Goal: Task Accomplishment & Management: Use online tool/utility

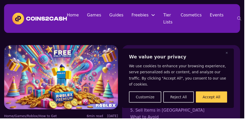
click at [222, 105] on button "Accept All" at bounding box center [217, 99] width 32 height 11
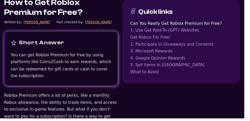
scroll to position [143, 0]
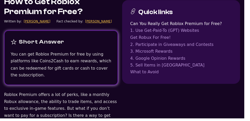
click at [180, 34] on link "1. Use Get-Paid-To (GPT) Websites" at bounding box center [185, 31] width 104 height 7
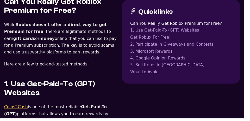
scroll to position [375, 0]
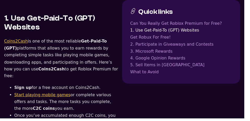
click at [25, 94] on link "Start playing mobile games" at bounding box center [44, 96] width 58 height 5
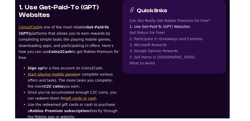
scroll to position [392, 0]
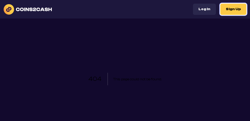
click at [236, 13] on button "Sign Up" at bounding box center [233, 9] width 26 height 11
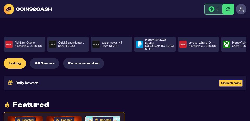
click at [64, 59] on button "Recommended" at bounding box center [83, 63] width 41 height 10
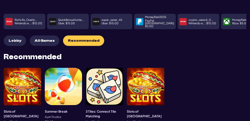
scroll to position [22, 0]
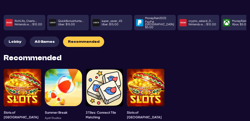
click at [40, 41] on span "All Games" at bounding box center [45, 42] width 20 height 4
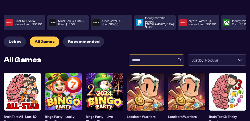
click at [166, 59] on input at bounding box center [157, 59] width 56 height 11
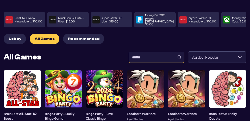
scroll to position [38, 0]
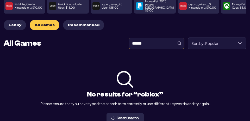
type input "******"
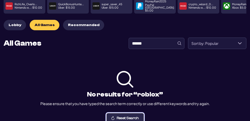
click at [140, 116] on button "Reset Search" at bounding box center [125, 118] width 37 height 10
click at [112, 116] on span "Reset Search" at bounding box center [113, 118] width 4 height 4
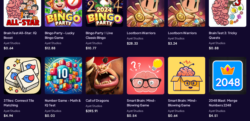
scroll to position [106, 0]
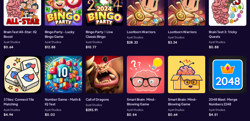
click at [103, 86] on div at bounding box center [105, 75] width 38 height 38
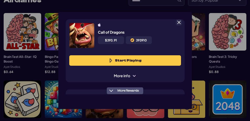
scroll to position [26, 0]
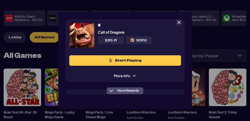
click at [172, 66] on button "Start Playing" at bounding box center [125, 60] width 112 height 10
